Goal: Transaction & Acquisition: Obtain resource

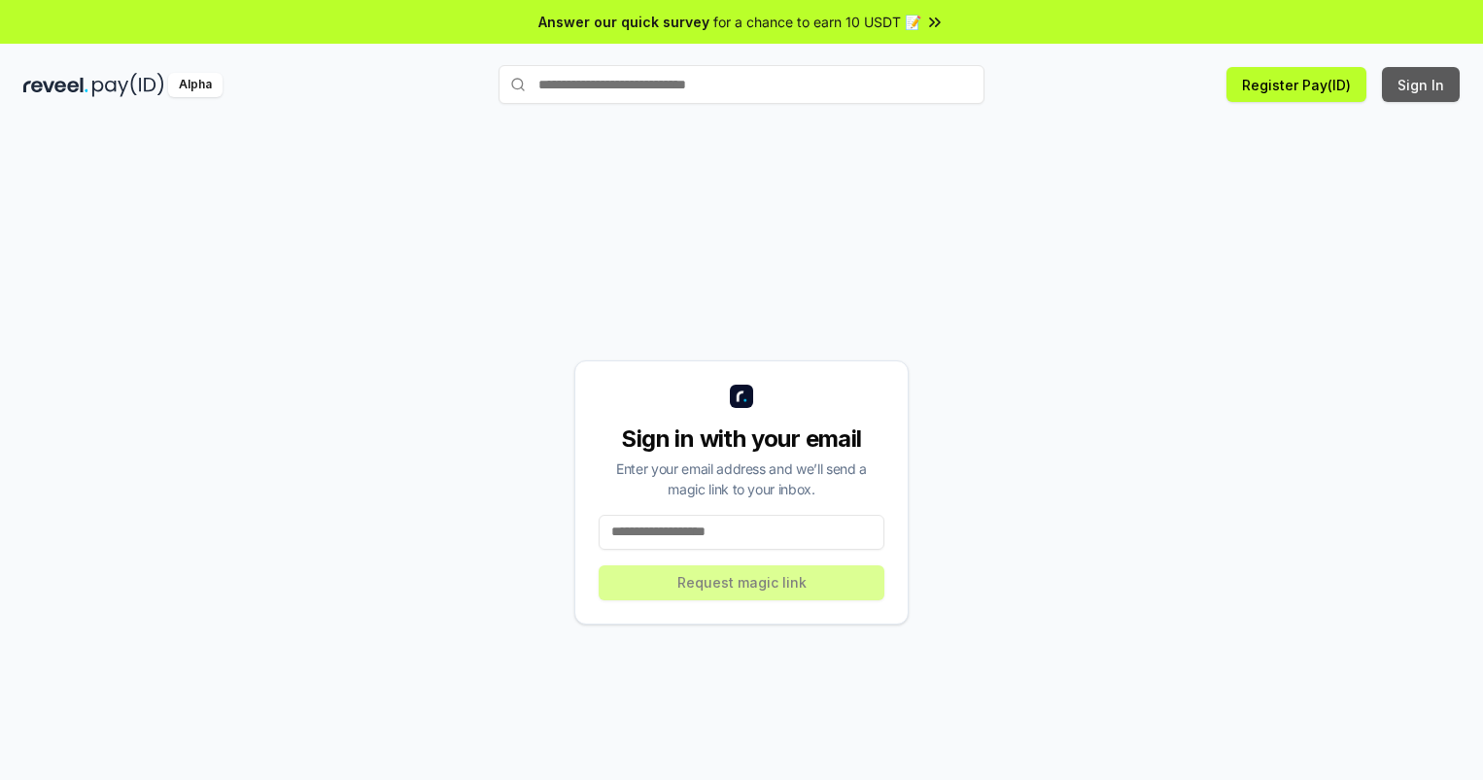
click at [1422, 85] on button "Sign In" at bounding box center [1421, 84] width 78 height 35
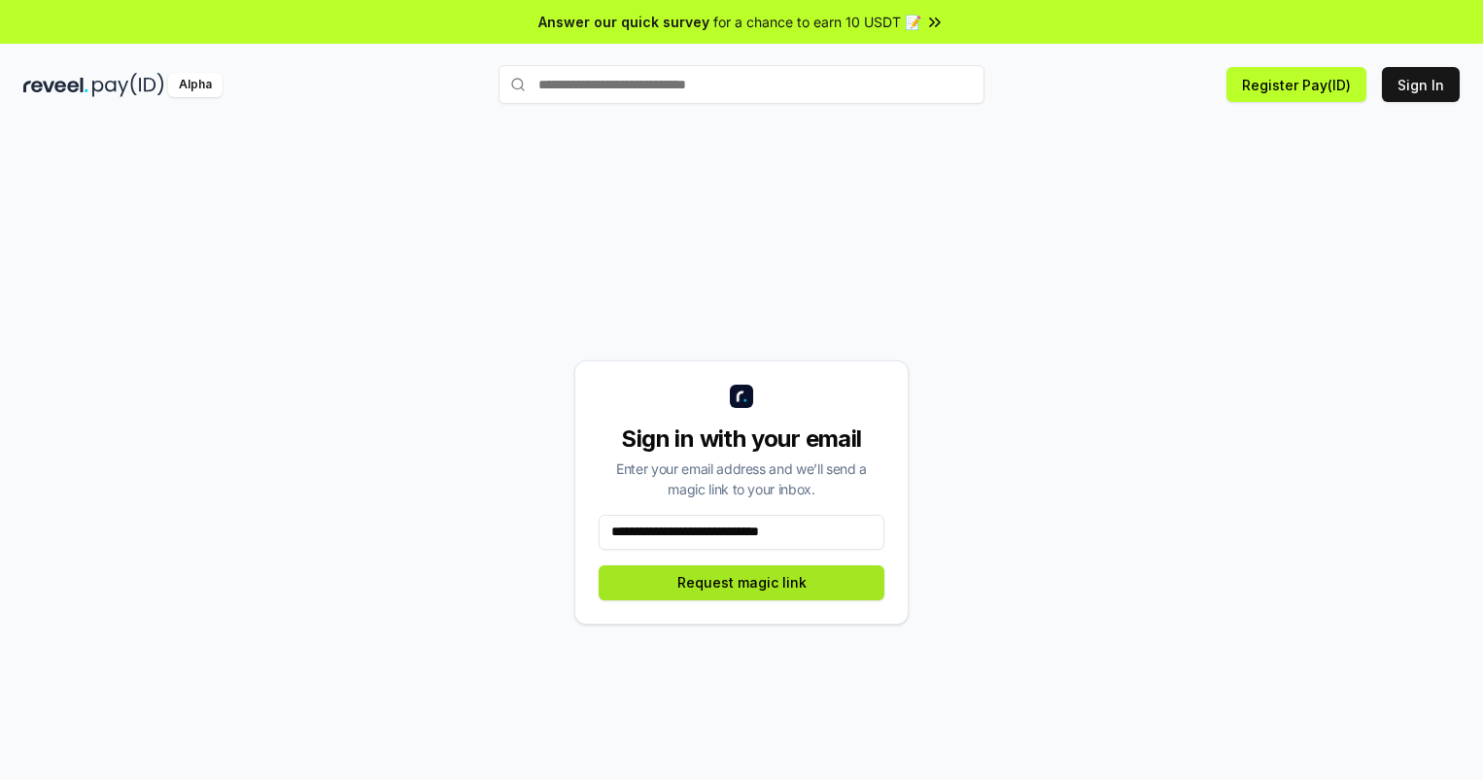
type input "**********"
click at [741, 582] on button "Request magic link" at bounding box center [742, 583] width 286 height 35
